Goal: Learn about a topic: Learn about a topic

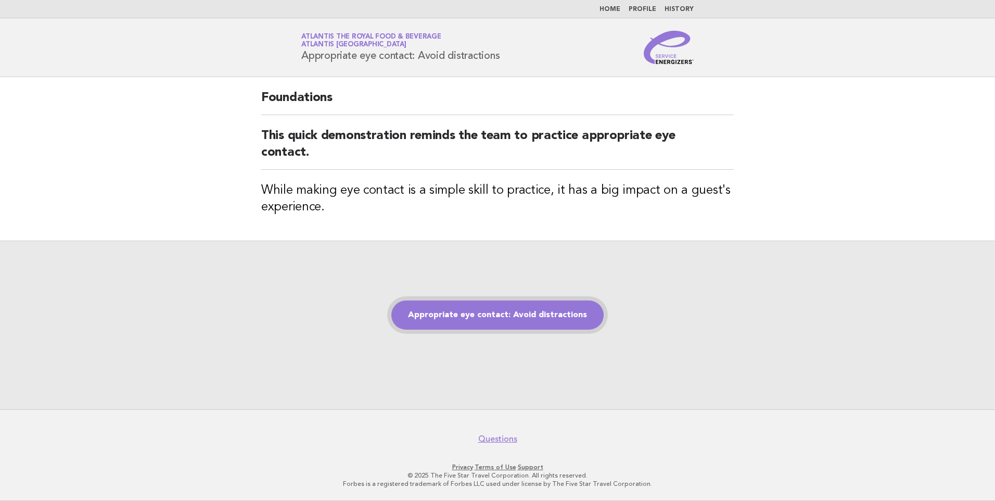
click at [519, 320] on link "Appropriate eye contact: Avoid distractions" at bounding box center [497, 314] width 212 height 29
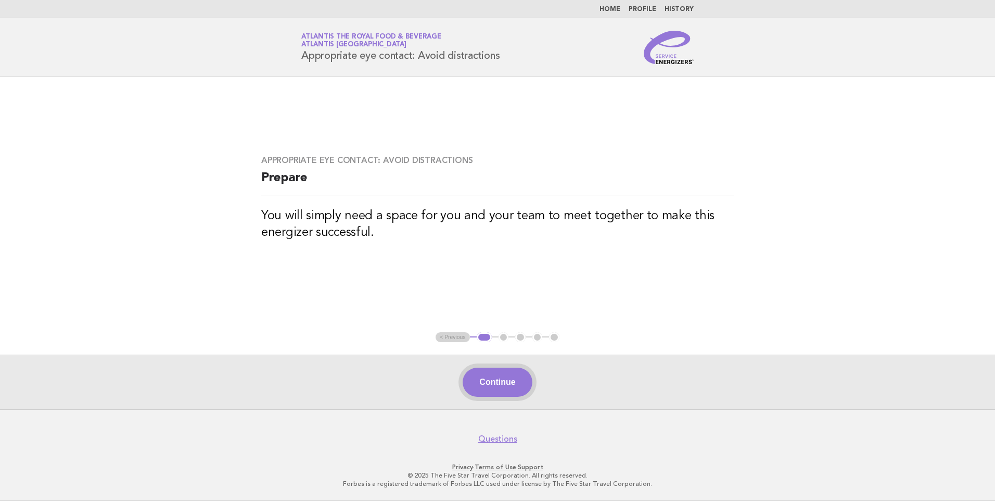
click at [507, 384] on button "Continue" at bounding box center [497, 382] width 69 height 29
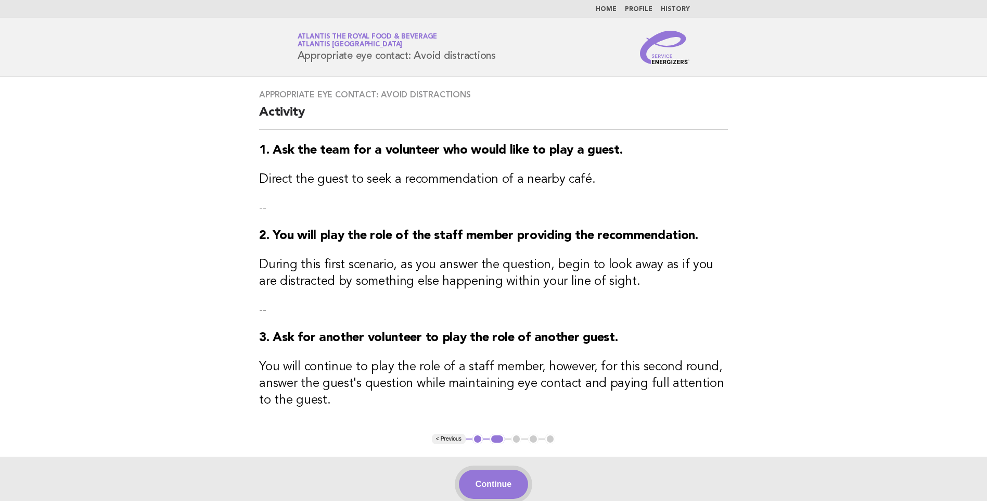
click at [494, 495] on button "Continue" at bounding box center [493, 484] width 69 height 29
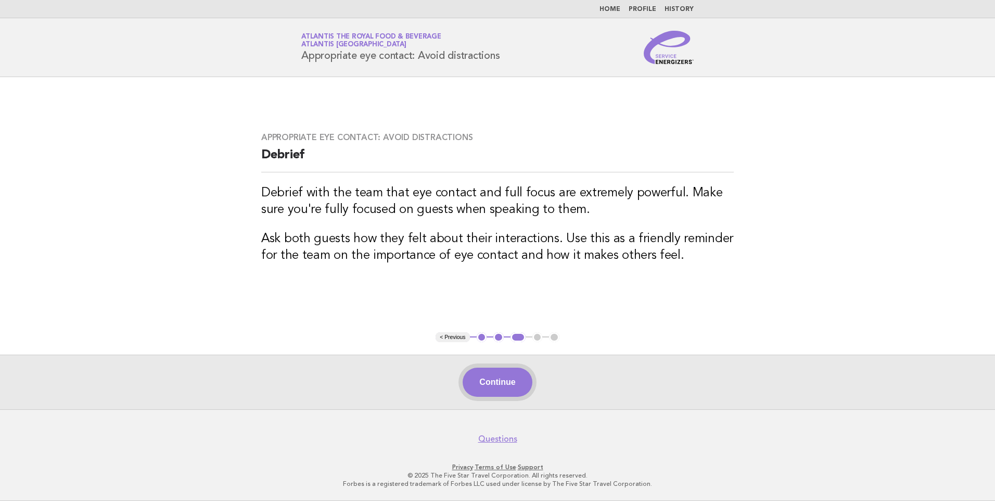
click at [503, 379] on button "Continue" at bounding box center [497, 382] width 69 height 29
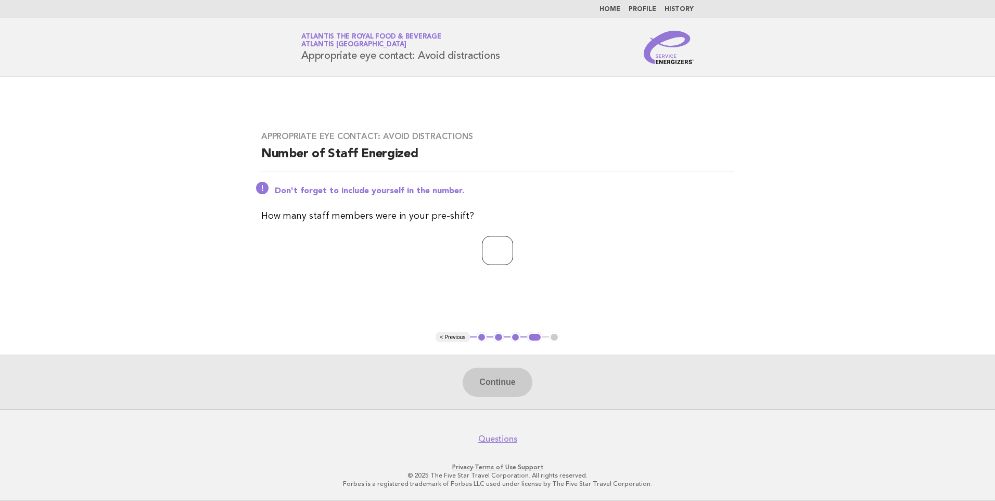
click at [488, 250] on input "number" at bounding box center [497, 250] width 31 height 29
type input "**"
click at [514, 388] on button "Continue" at bounding box center [497, 382] width 69 height 29
